Goal: Task Accomplishment & Management: Manage account settings

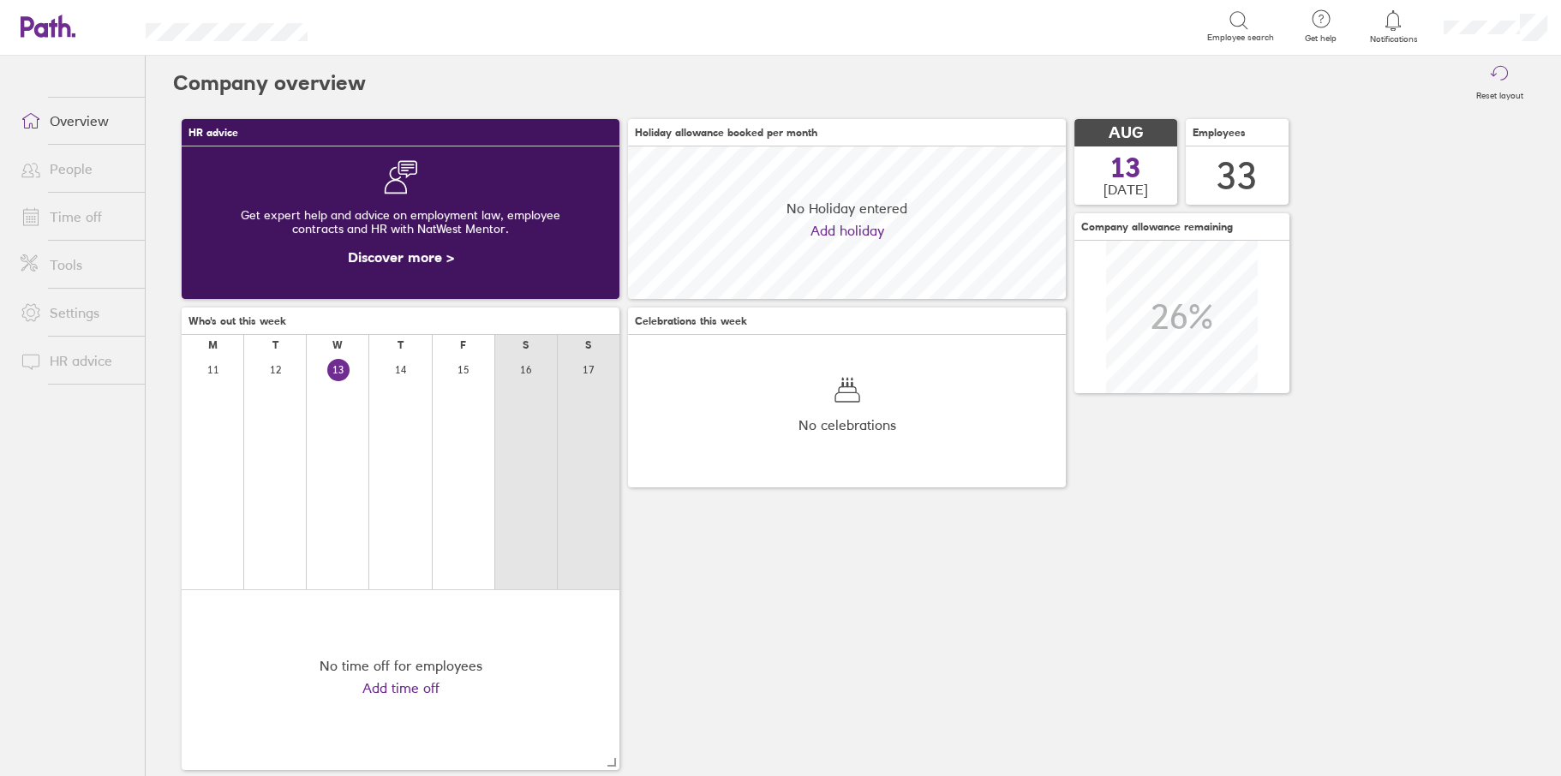
scroll to position [152, 437]
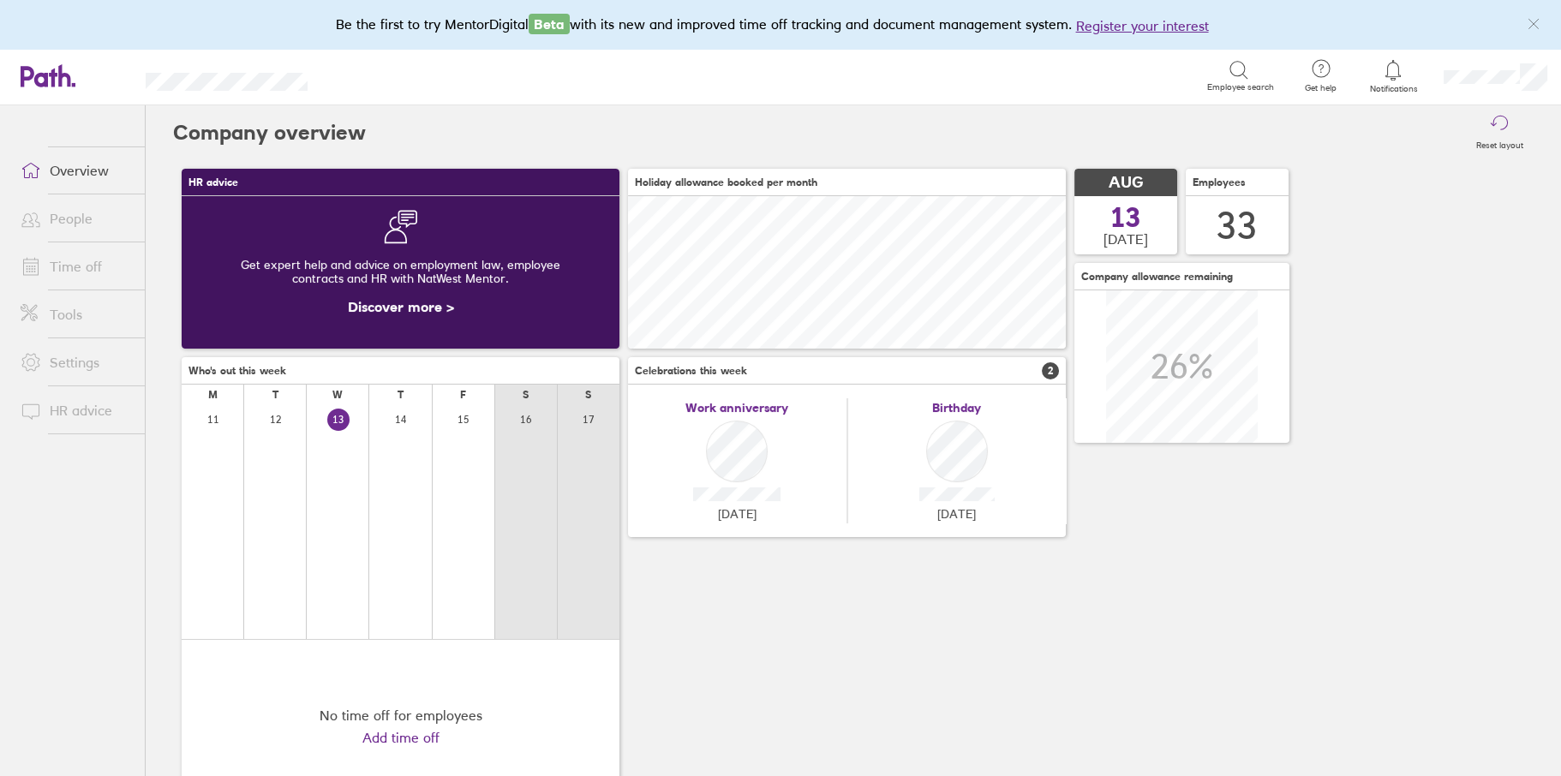
click at [85, 266] on link "Time off" at bounding box center [76, 266] width 138 height 34
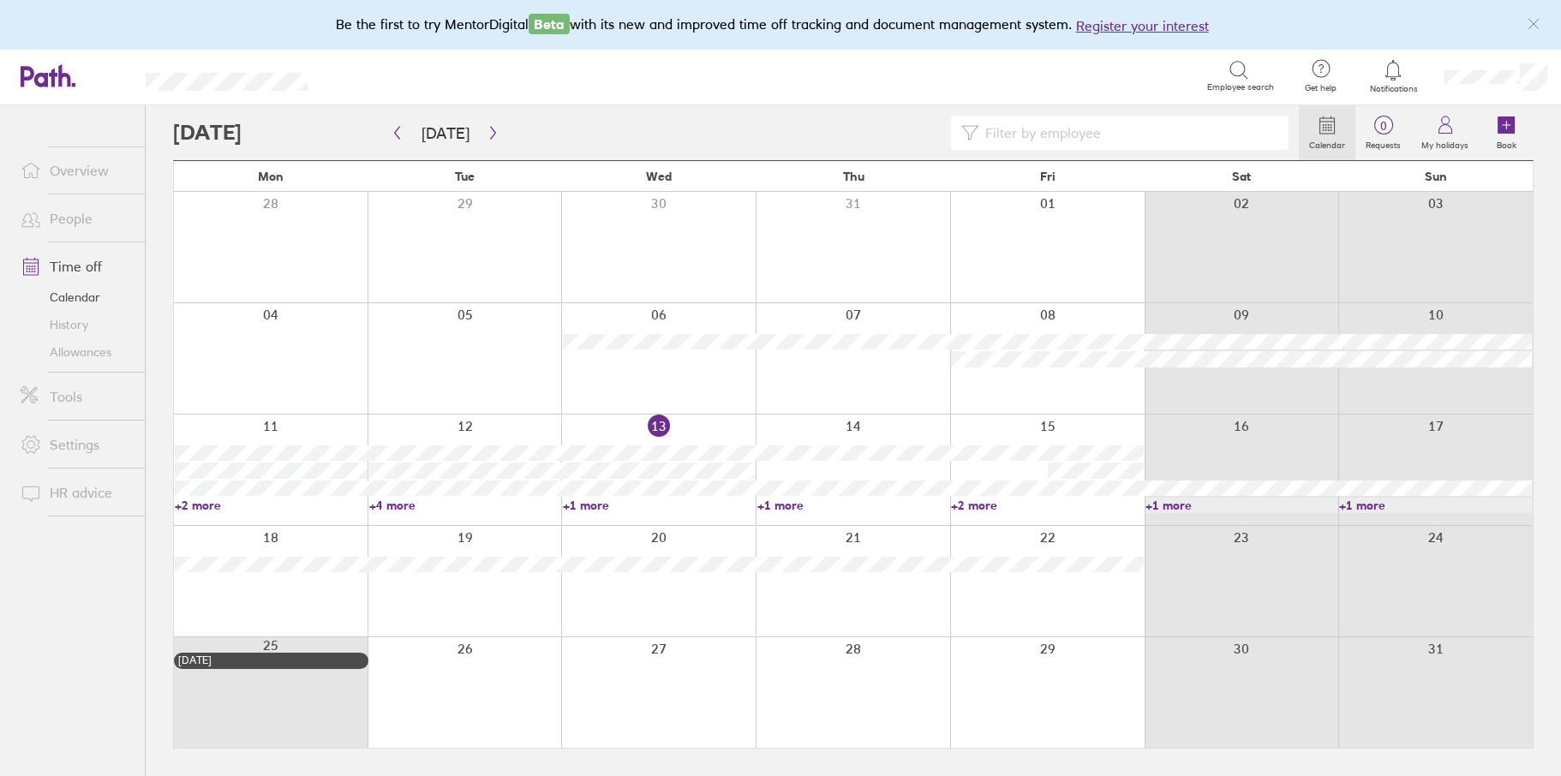
click at [1046, 125] on input at bounding box center [1128, 133] width 300 height 33
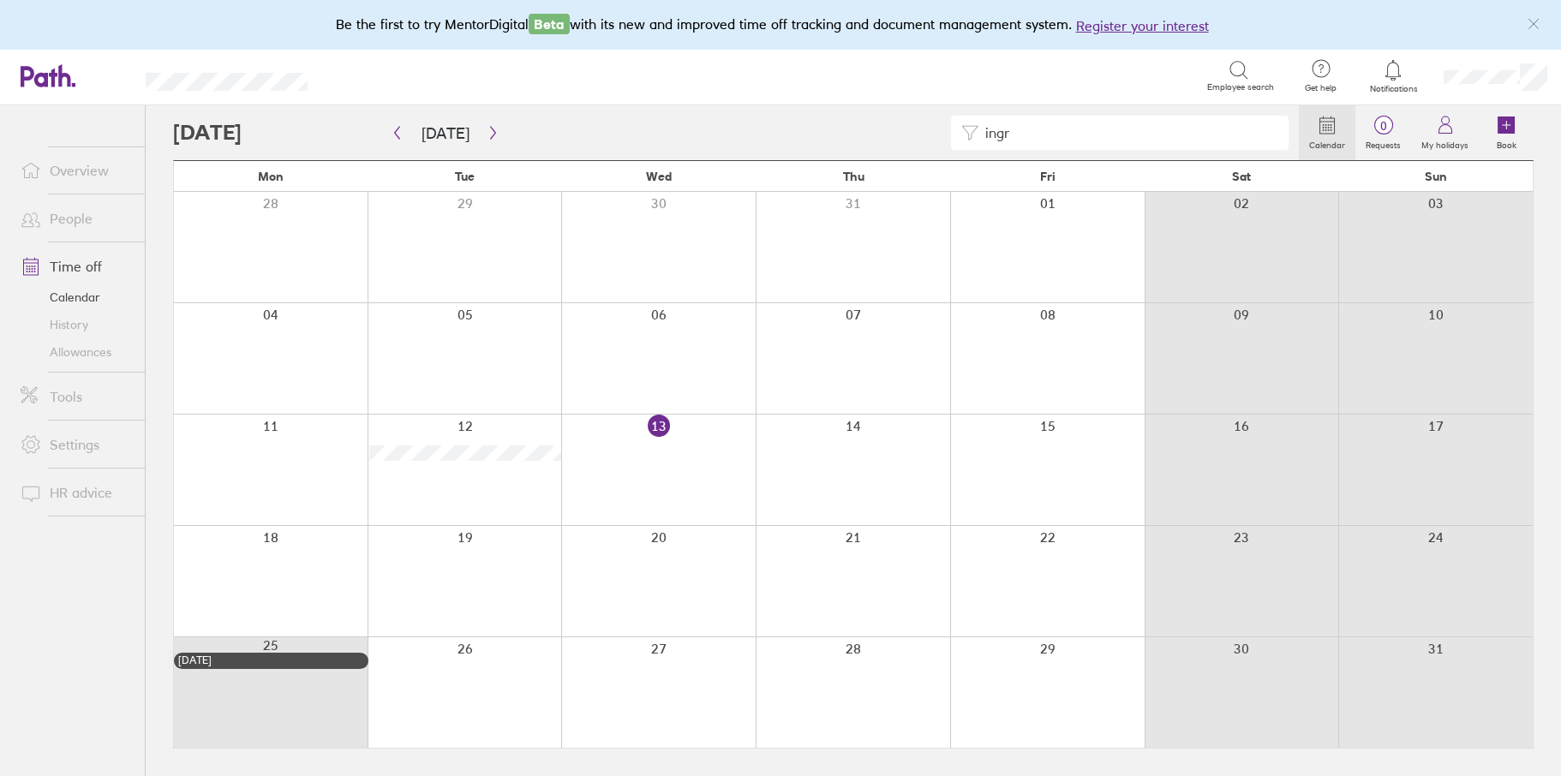
type input "ingr"
